Goal: Task Accomplishment & Management: Manage account settings

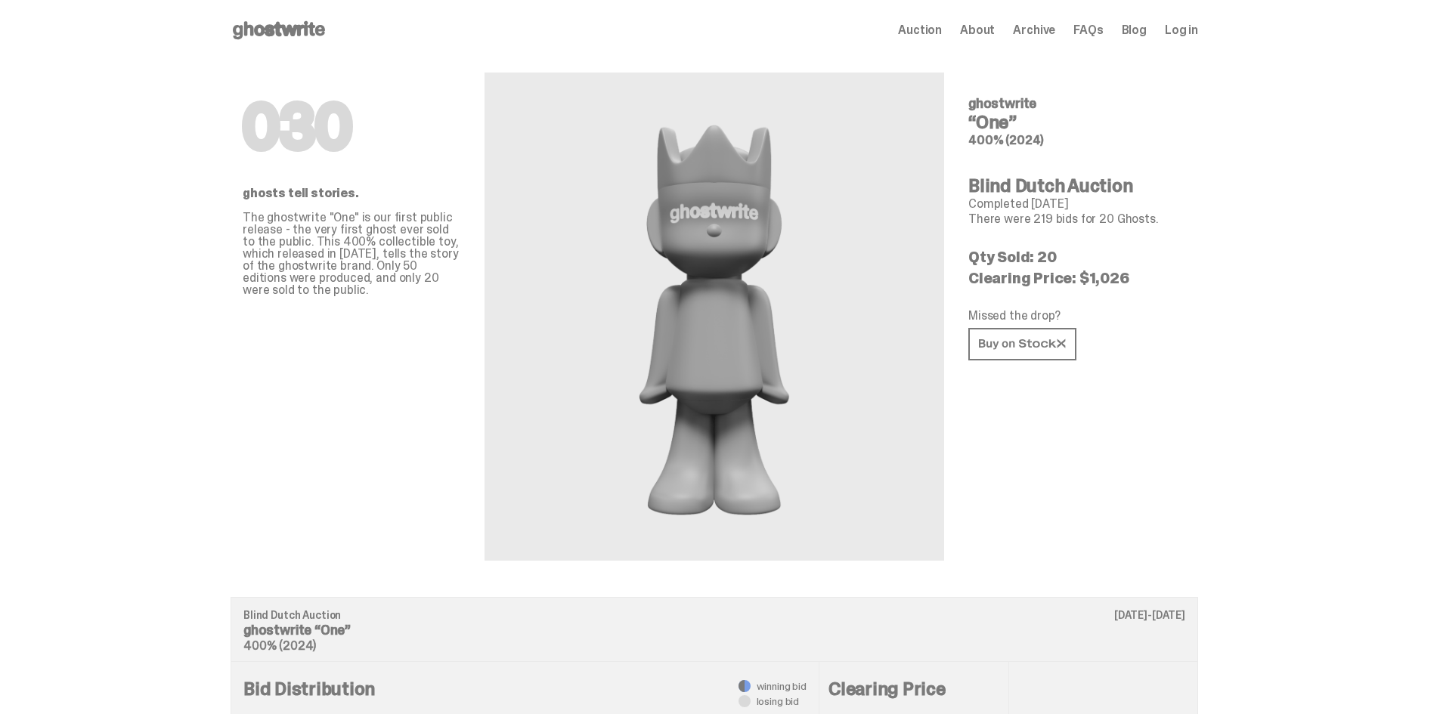
click at [273, 26] on use at bounding box center [279, 30] width 92 height 18
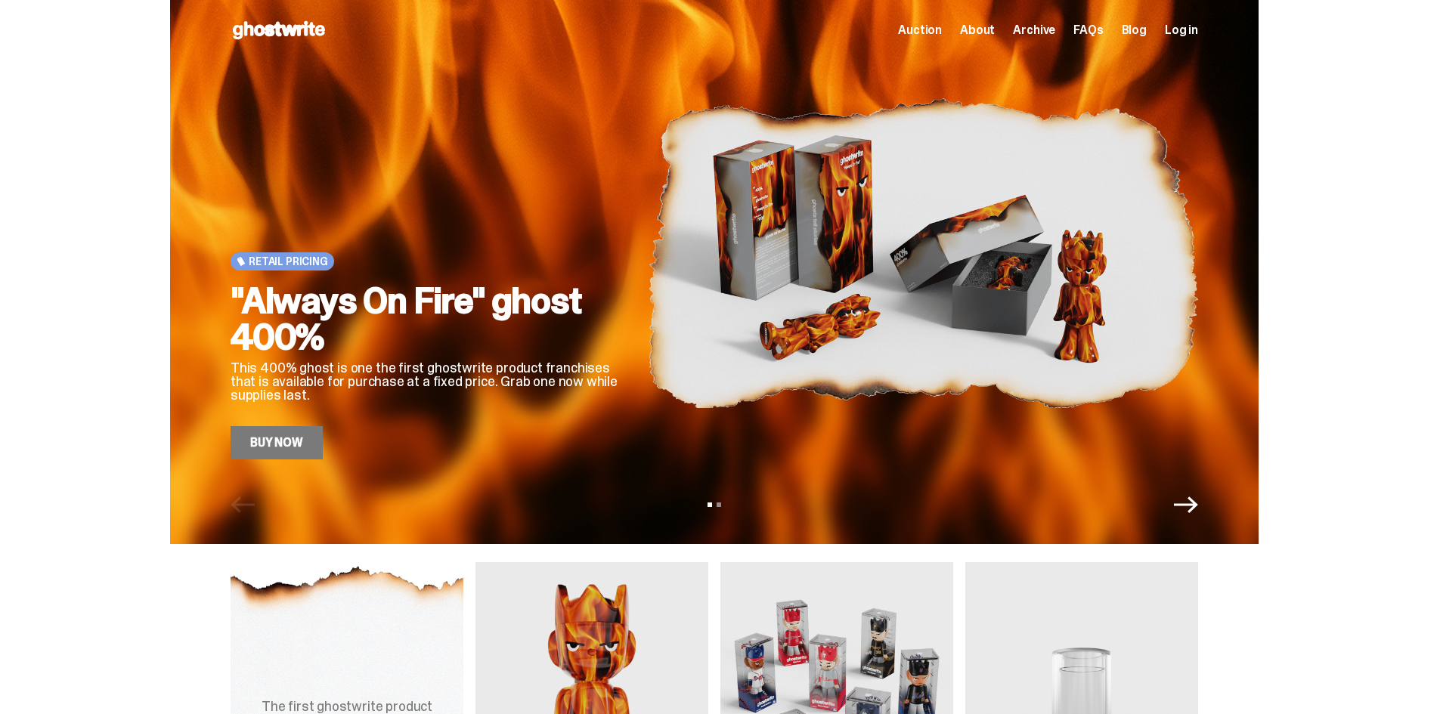
click at [1195, 24] on span "Log in" at bounding box center [1181, 30] width 33 height 12
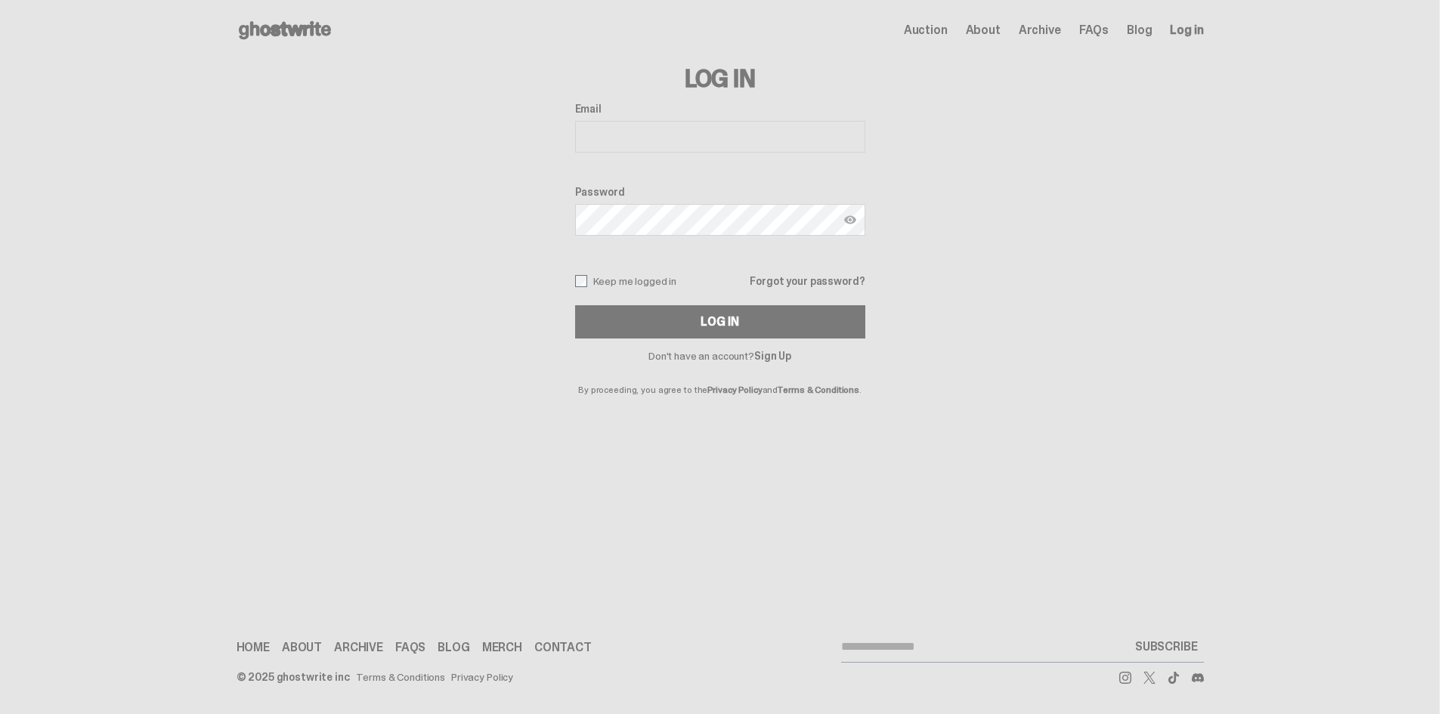
type input "**********"
click at [705, 319] on div "Log In" at bounding box center [720, 322] width 38 height 12
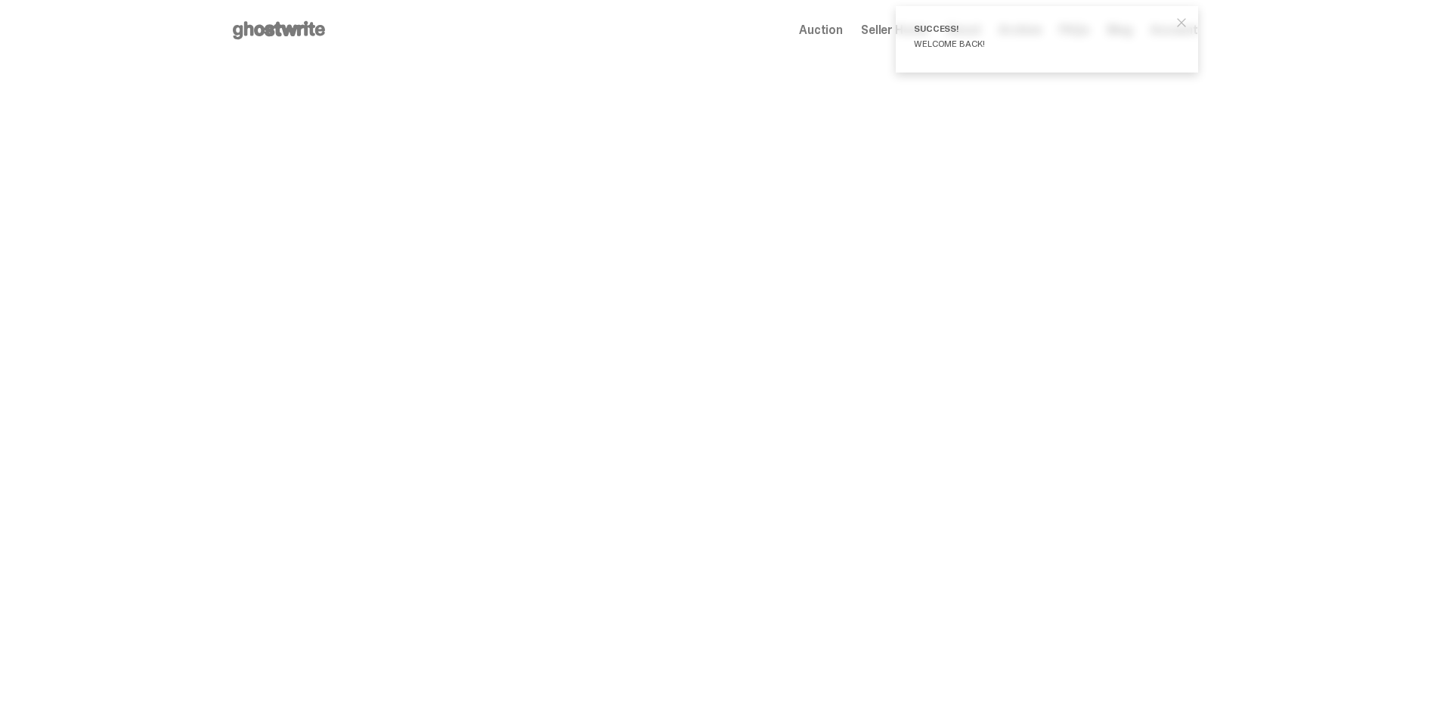
click at [1189, 17] on span "close" at bounding box center [1181, 22] width 15 height 15
click at [877, 29] on span "Seller Home" at bounding box center [894, 30] width 67 height 12
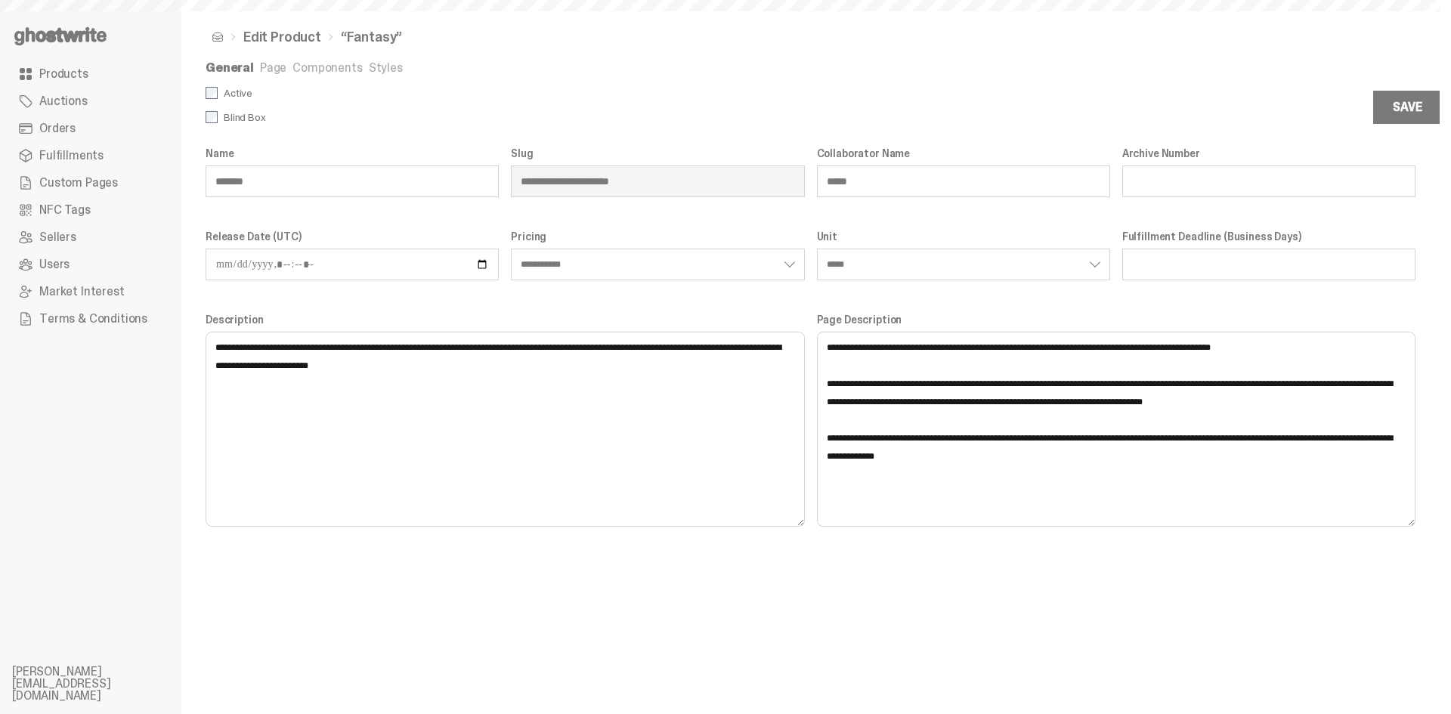
select select "**********"
select select "*****"
click at [385, 69] on link "Styles" at bounding box center [386, 68] width 34 height 16
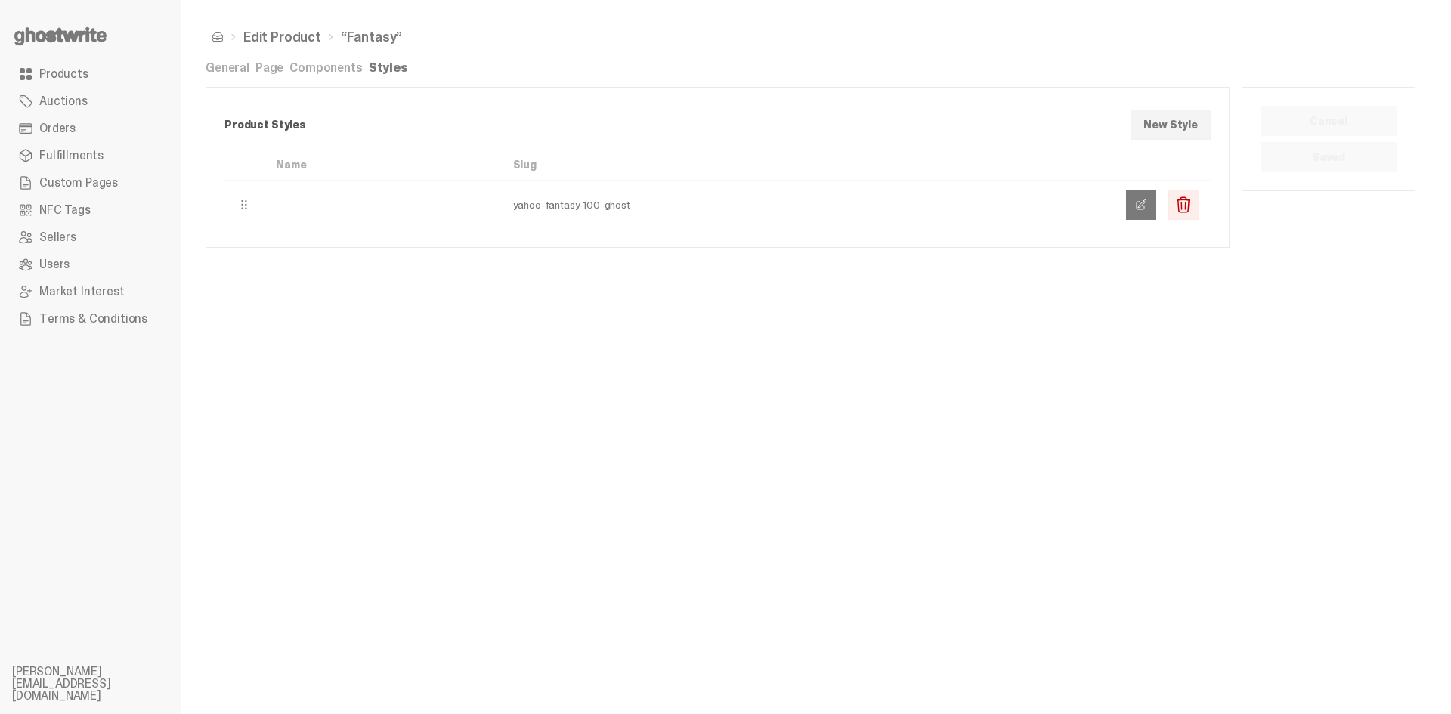
click at [1137, 212] on link at bounding box center [1141, 205] width 30 height 30
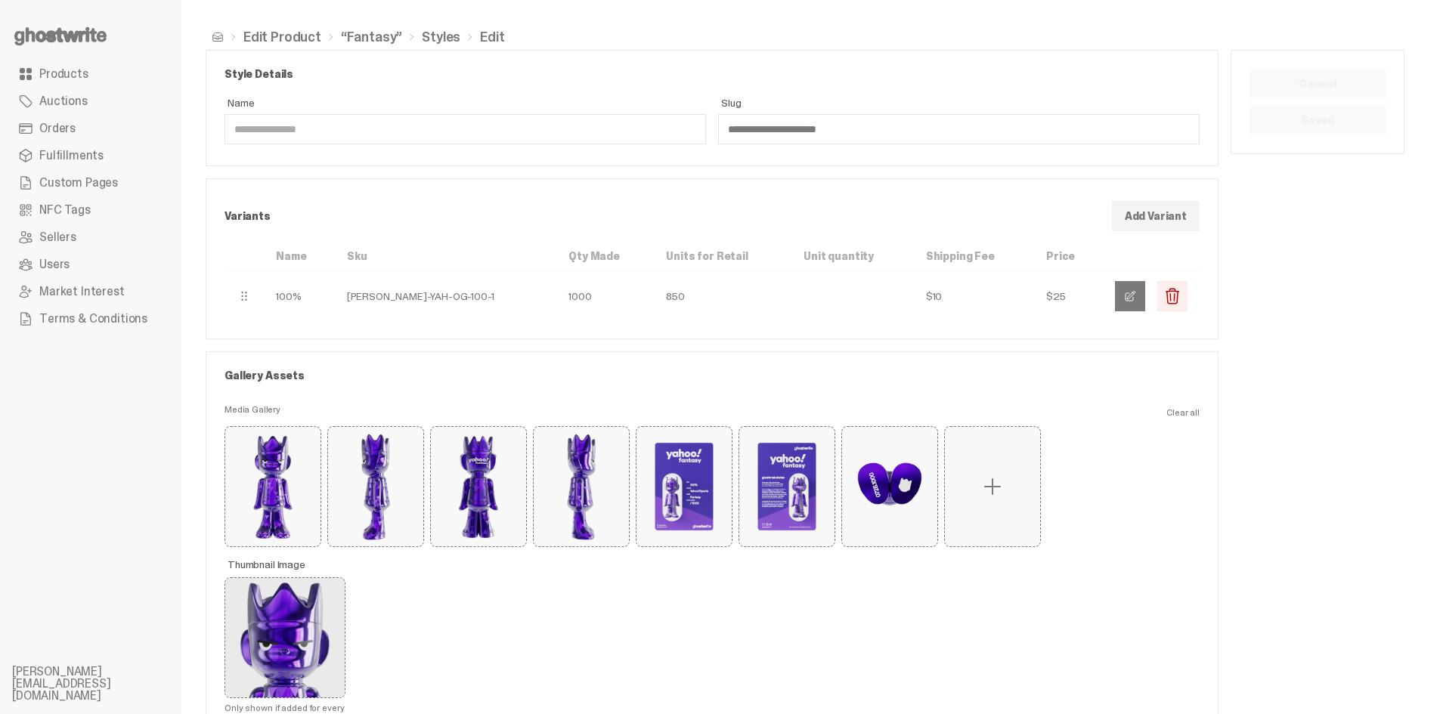
click at [1136, 299] on span "button" at bounding box center [1130, 296] width 12 height 12
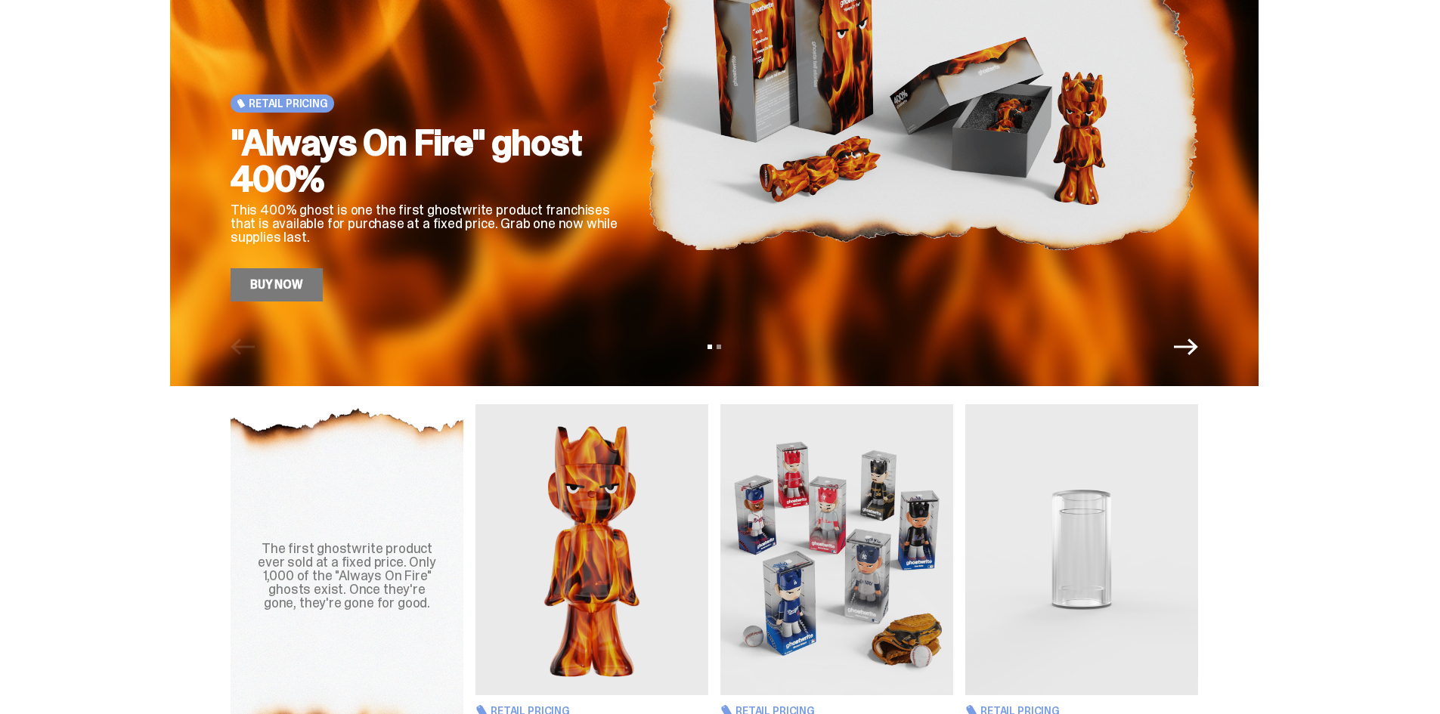
scroll to position [227, 0]
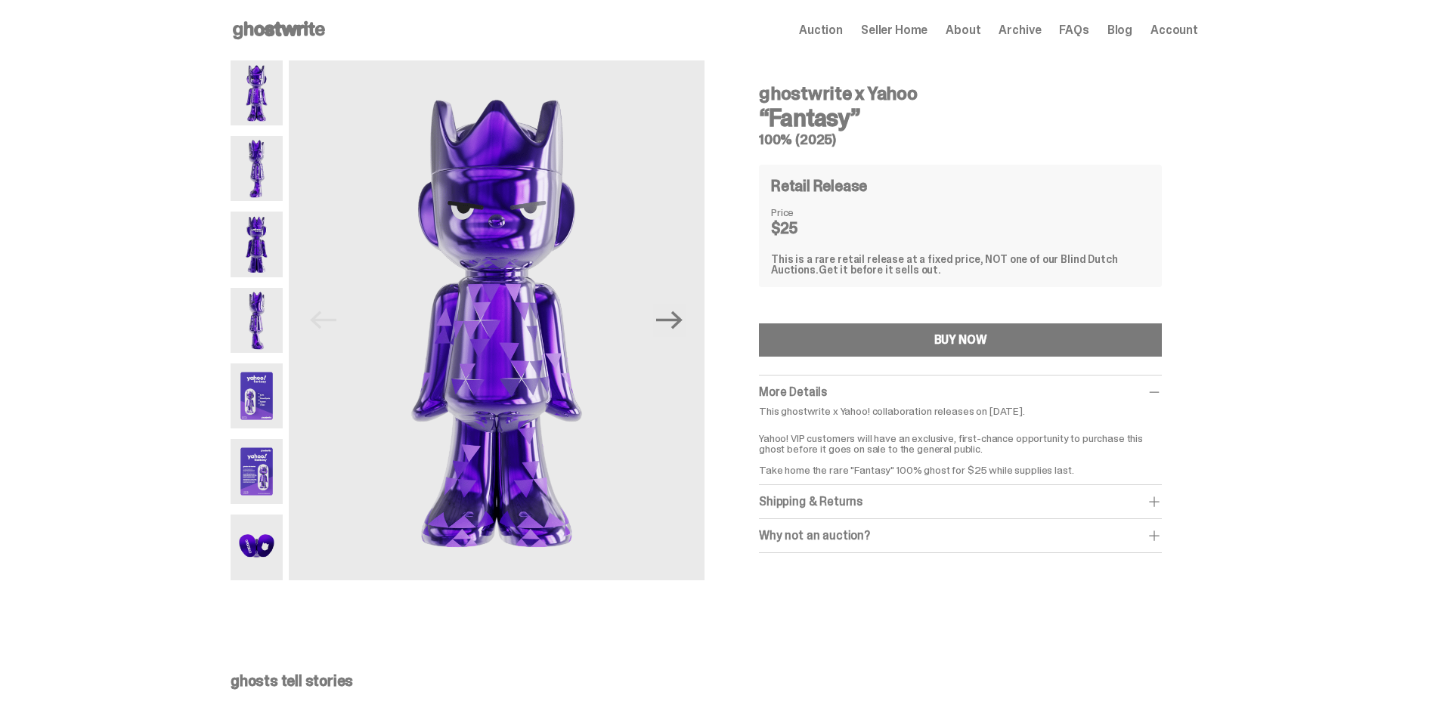
scroll to position [151, 0]
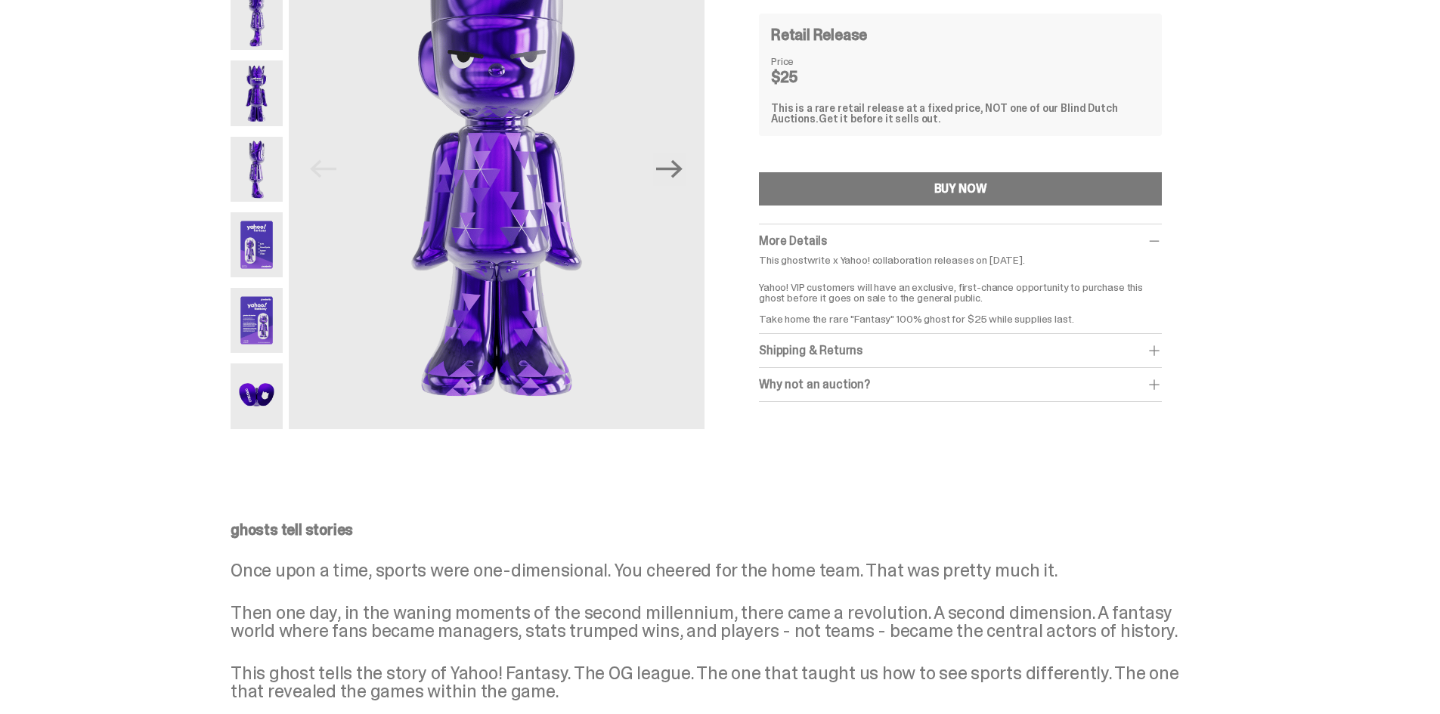
click at [1161, 346] on span at bounding box center [1154, 350] width 15 height 15
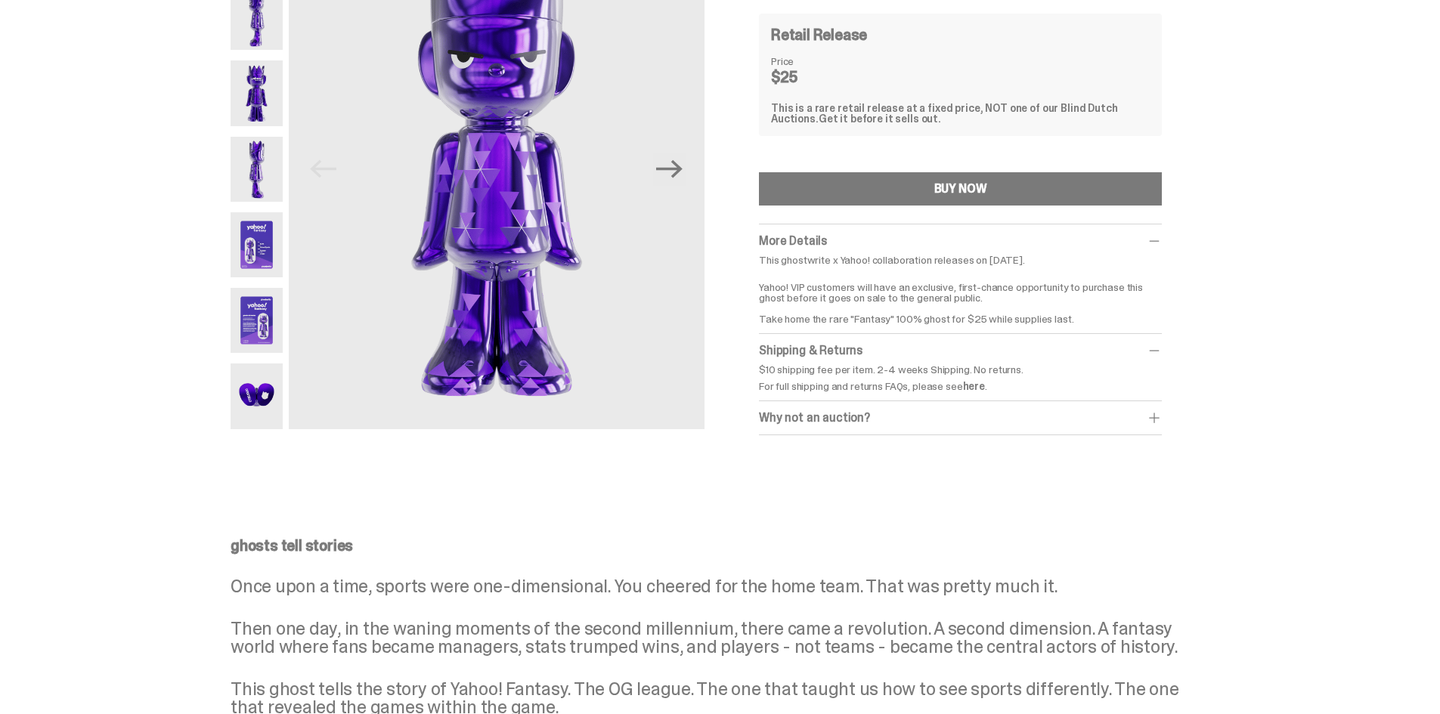
click at [1152, 419] on span at bounding box center [1154, 417] width 15 height 15
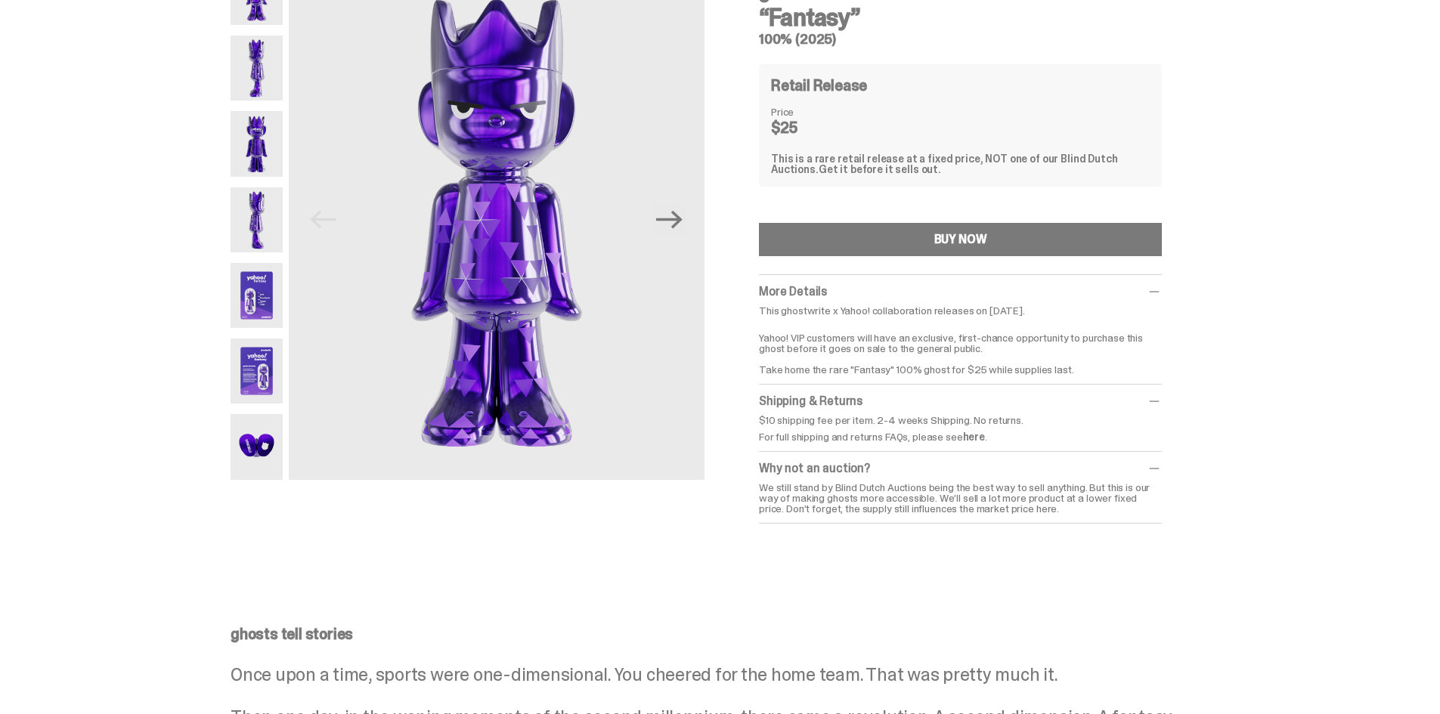
scroll to position [76, 0]
